Goal: Task Accomplishment & Management: Manage account settings

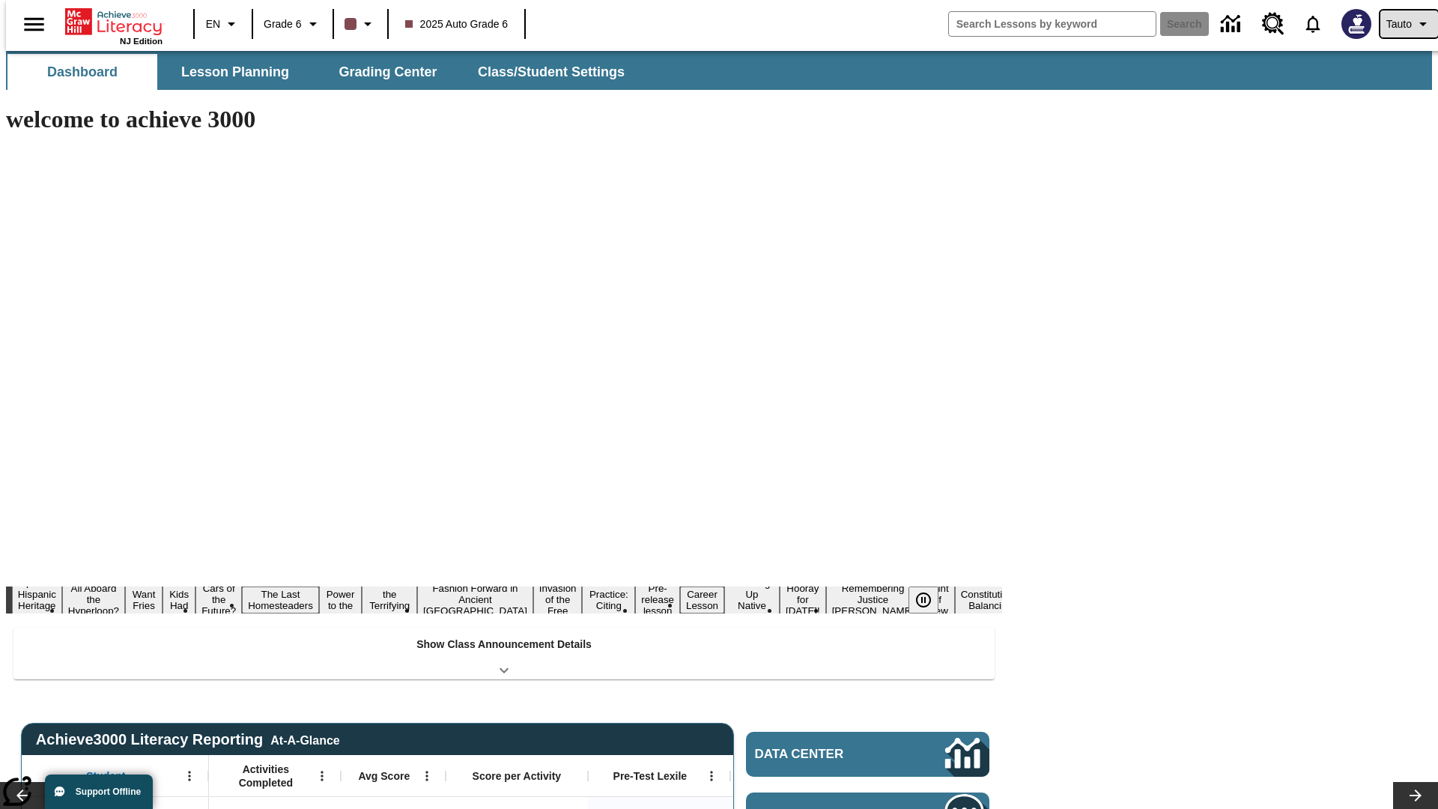
click at [1401, 24] on span "Tauto" at bounding box center [1398, 24] width 25 height 16
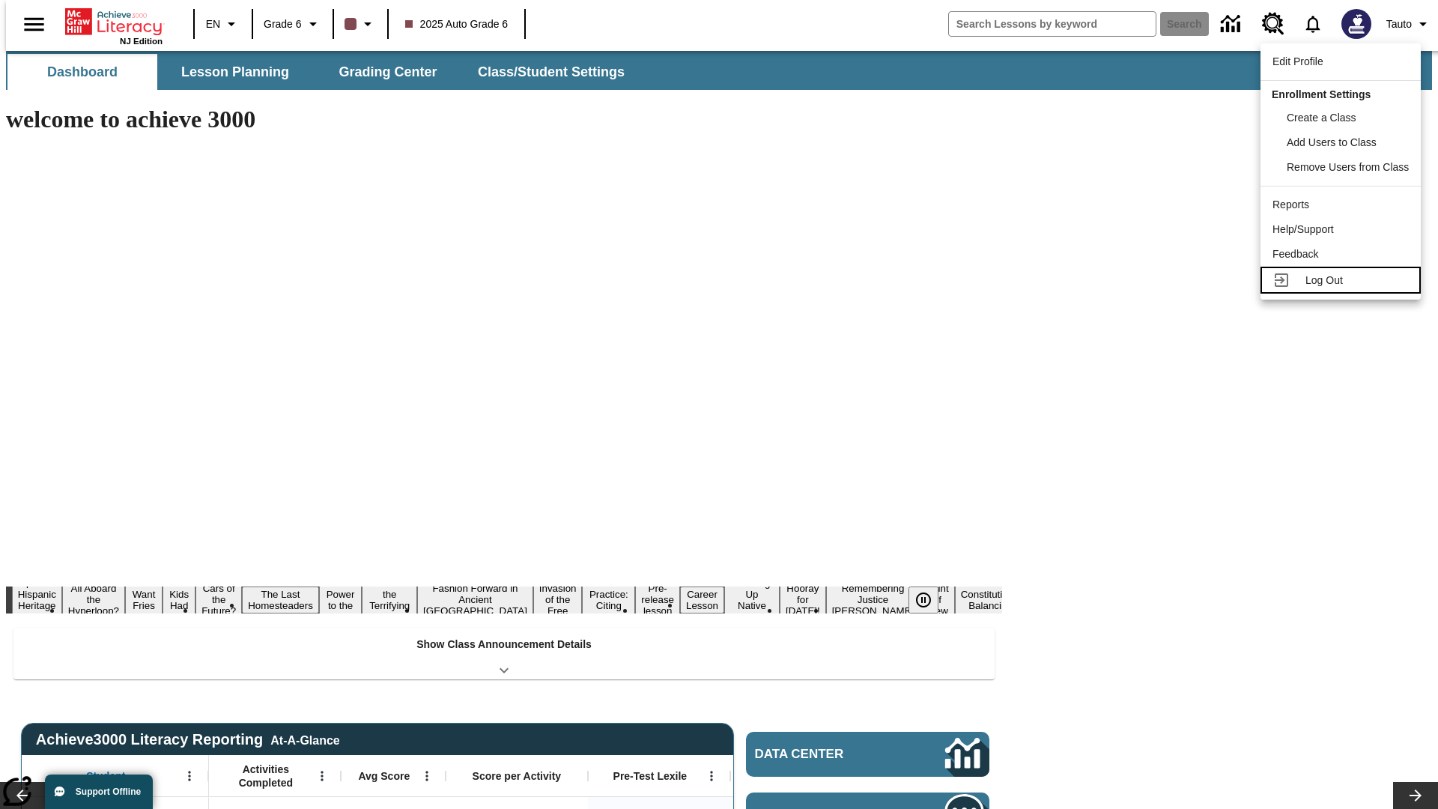
click at [1343, 280] on span "Log Out" at bounding box center [1323, 280] width 37 height 12
